Goal: Navigation & Orientation: Find specific page/section

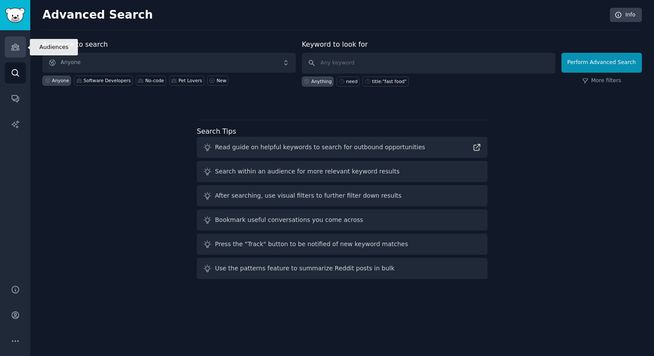
click at [15, 51] on icon "Sidebar" at bounding box center [15, 46] width 9 height 9
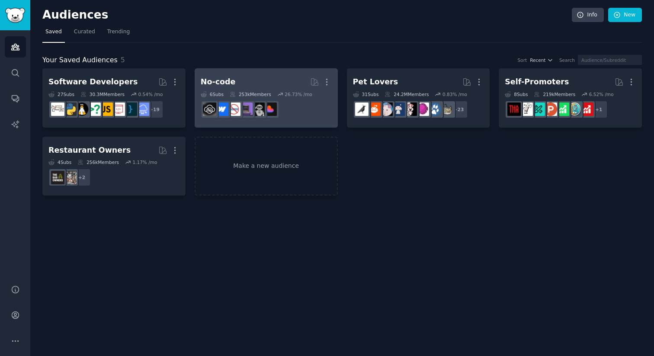
click at [274, 82] on h2 "No-code More" at bounding box center [266, 81] width 131 height 15
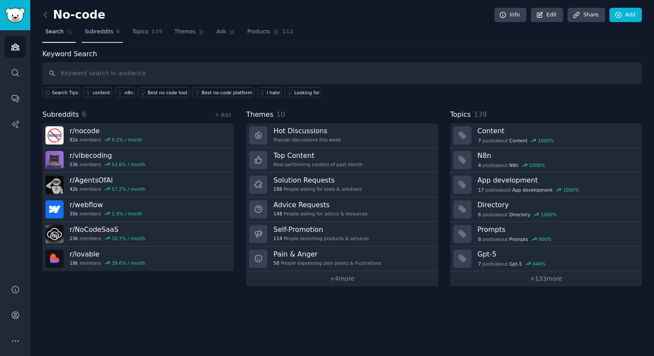
click at [110, 37] on link "Subreddits 6" at bounding box center [102, 34] width 41 height 18
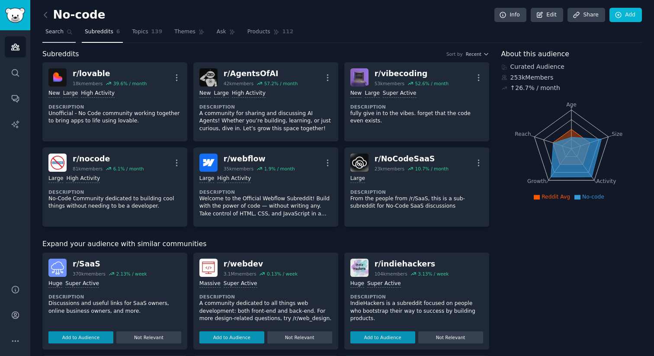
click at [61, 35] on span "Search" at bounding box center [54, 32] width 18 height 8
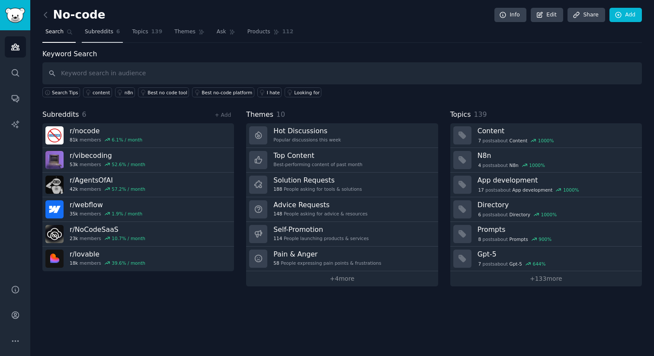
click at [100, 30] on span "Subreddits" at bounding box center [99, 32] width 29 height 8
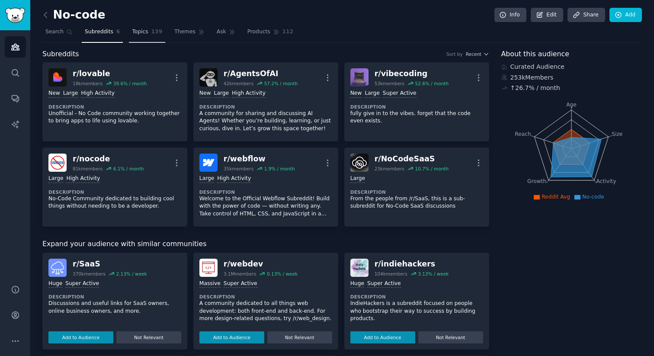
click at [154, 32] on span "139" at bounding box center [156, 32] width 11 height 8
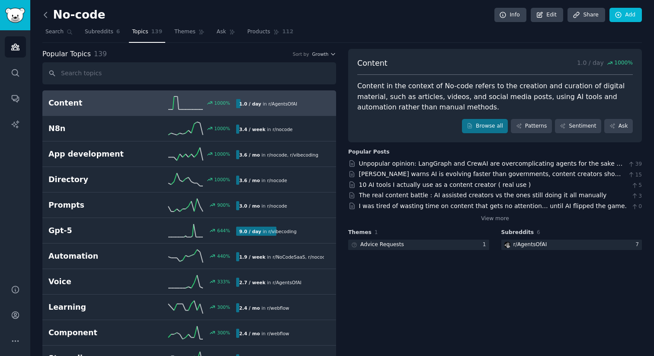
click at [45, 16] on icon at bounding box center [45, 14] width 3 height 5
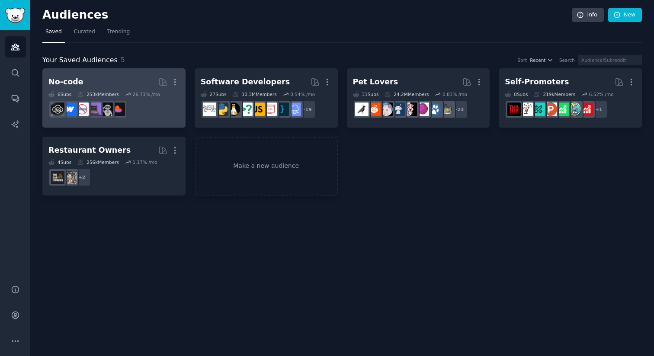
click at [154, 112] on dd "r/NoCodeSaaS" at bounding box center [113, 109] width 131 height 24
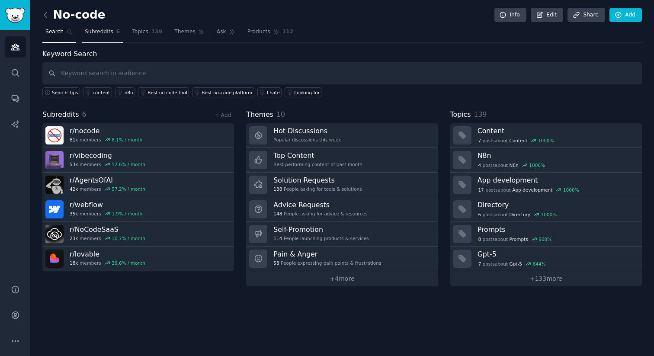
click at [107, 35] on span "Subreddits" at bounding box center [99, 32] width 29 height 8
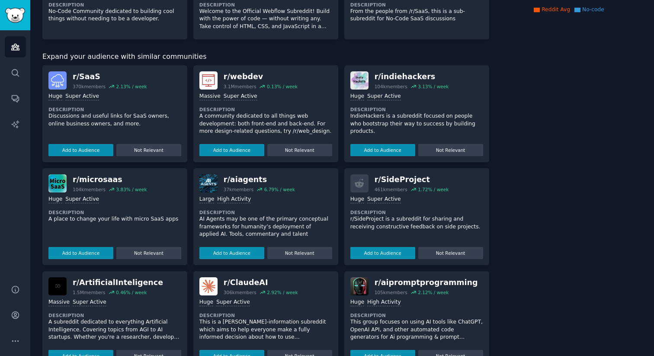
scroll to position [314, 0]
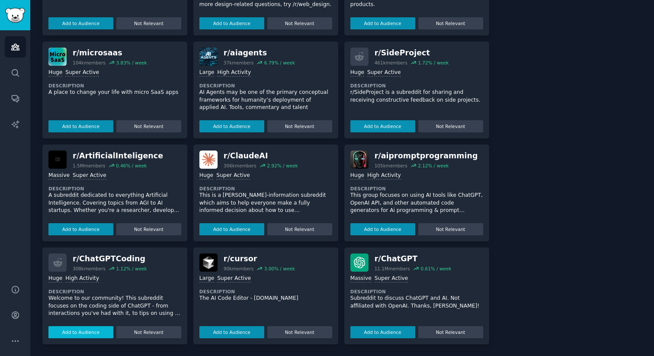
click at [103, 331] on button "Add to Audience" at bounding box center [80, 332] width 65 height 12
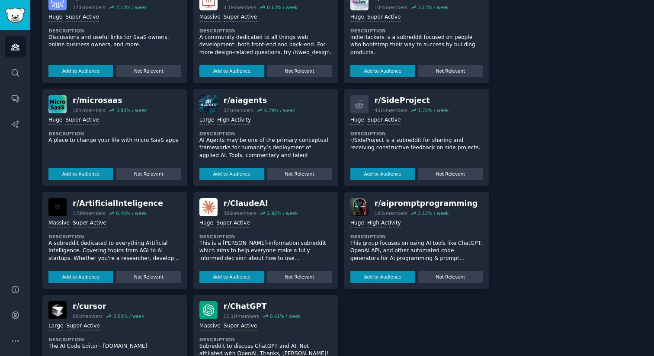
scroll to position [336, 0]
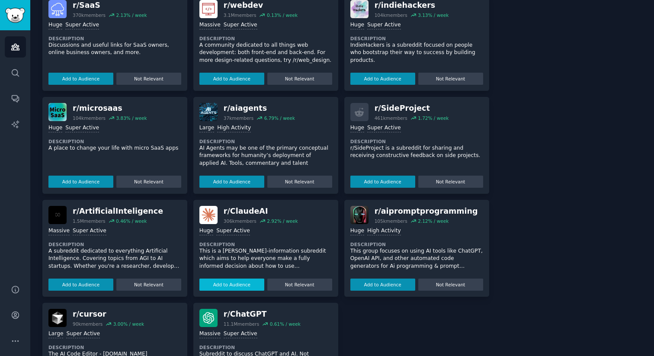
click at [242, 289] on button "Add to Audience" at bounding box center [231, 285] width 65 height 12
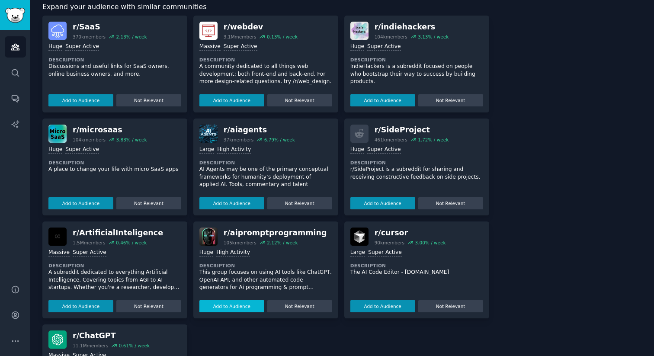
scroll to position [363, 0]
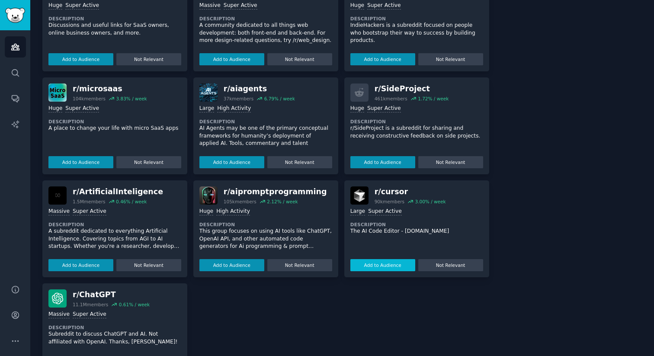
click at [369, 268] on button "Add to Audience" at bounding box center [382, 265] width 65 height 12
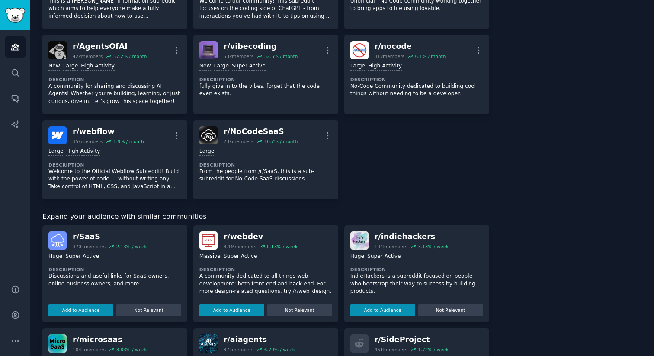
scroll to position [0, 0]
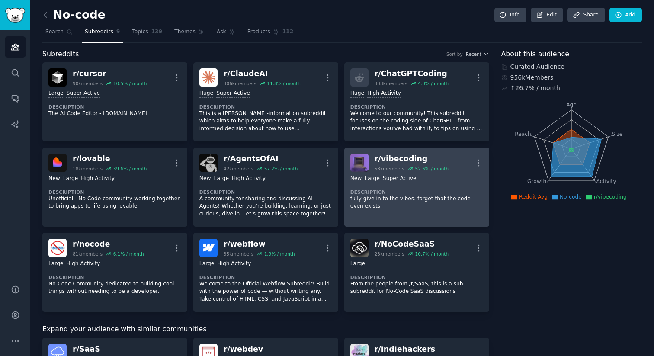
click at [361, 190] on dt "Description" at bounding box center [416, 192] width 133 height 6
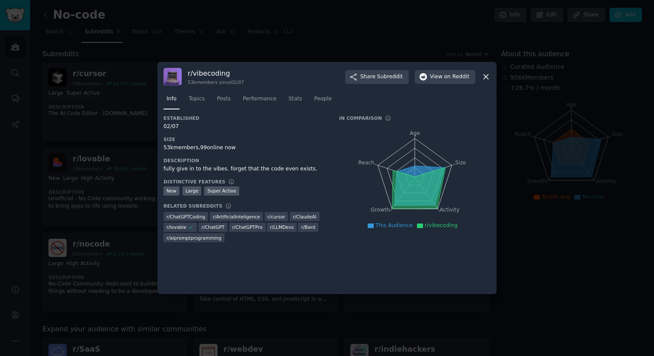
click at [487, 78] on icon at bounding box center [486, 77] width 5 height 5
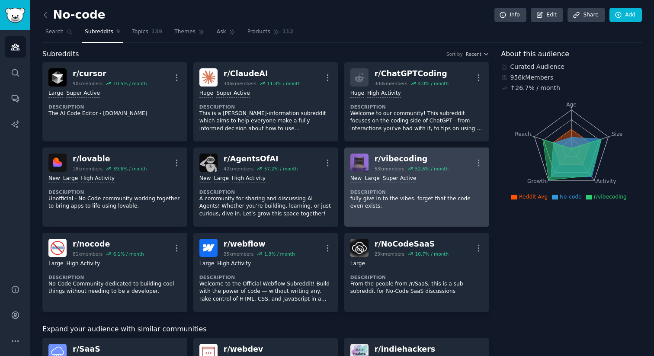
click at [438, 218] on link "r/ vibecoding 53k members 52.6 % / month More Established within past year New …" at bounding box center [416, 186] width 145 height 79
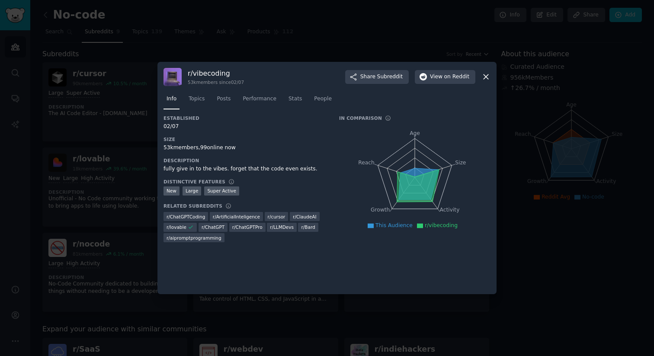
click at [485, 80] on icon at bounding box center [485, 76] width 9 height 9
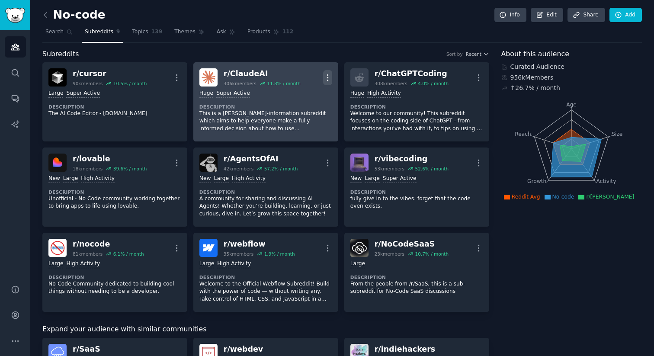
click at [327, 73] on icon "button" at bounding box center [327, 77] width 9 height 9
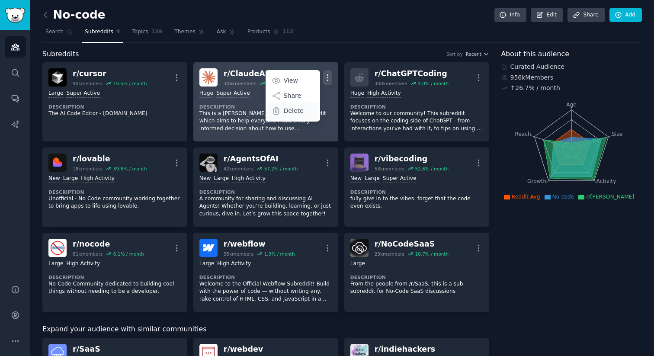
click at [298, 112] on p "Delete" at bounding box center [294, 110] width 20 height 9
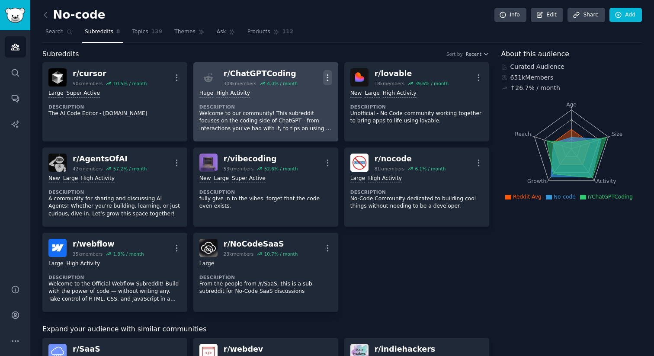
click at [327, 77] on icon "button" at bounding box center [327, 77] width 1 height 6
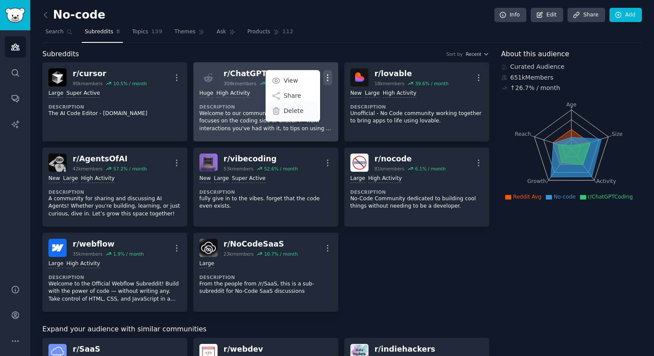
click at [291, 113] on p "Delete" at bounding box center [294, 110] width 20 height 9
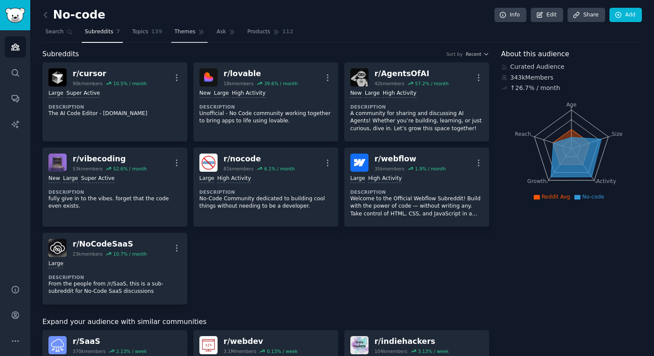
click at [160, 28] on link "Topics 139" at bounding box center [147, 34] width 36 height 18
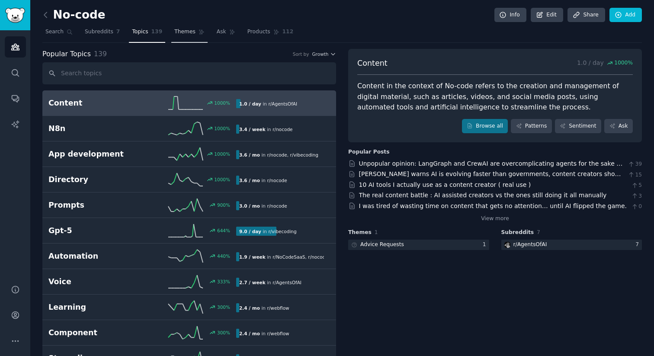
click at [188, 34] on span "Themes" at bounding box center [184, 32] width 21 height 8
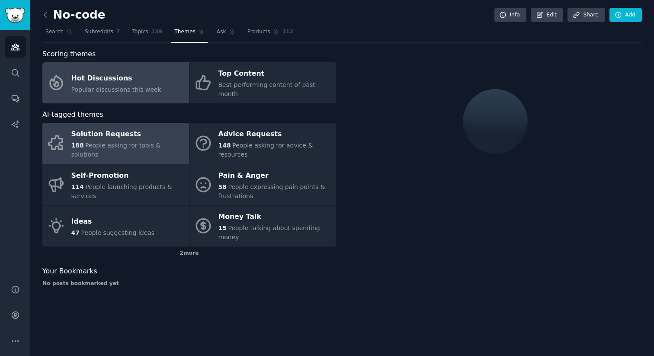
click at [127, 143] on span "People asking for tools & solutions" at bounding box center [116, 150] width 90 height 16
